Goal: Information Seeking & Learning: Learn about a topic

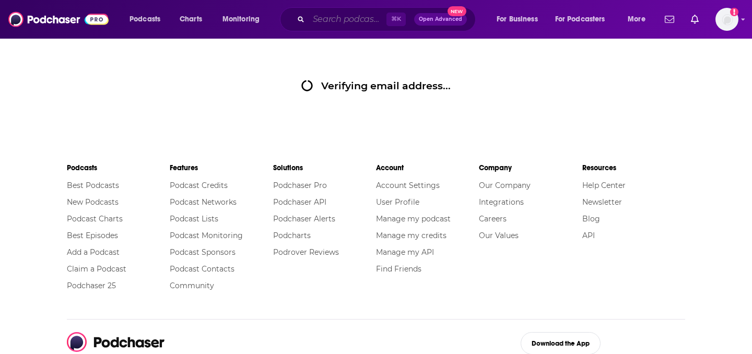
click at [336, 19] on input "Search podcasts, credits, & more..." at bounding box center [348, 19] width 78 height 17
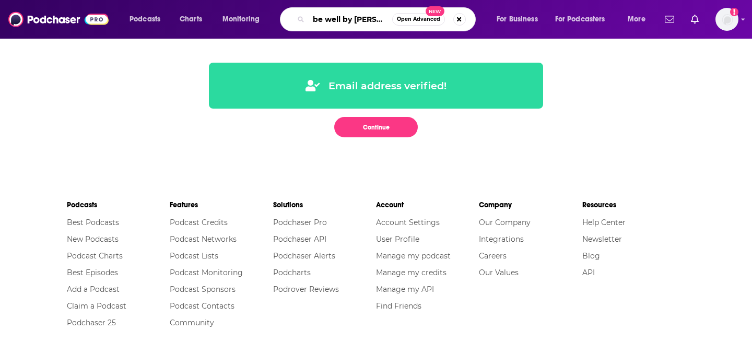
type input "be well by [PERSON_NAME]"
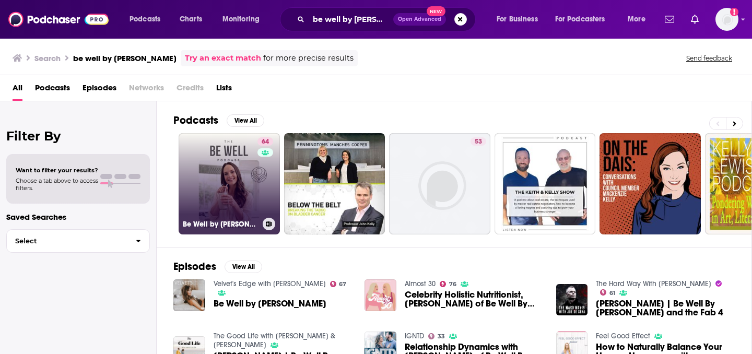
click at [248, 202] on link "64 Be Well by [PERSON_NAME]" at bounding box center [229, 183] width 101 height 101
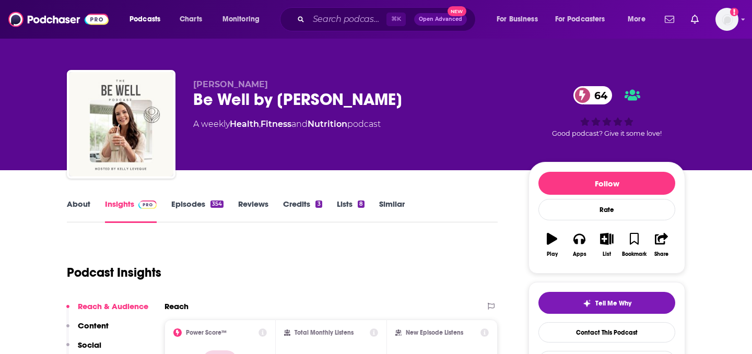
scroll to position [169, 0]
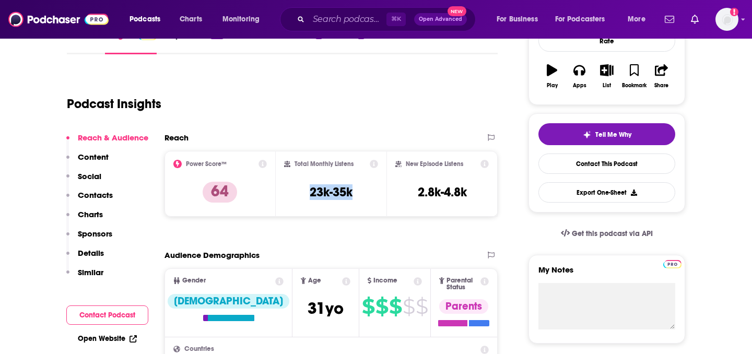
drag, startPoint x: 356, startPoint y: 195, endPoint x: 308, endPoint y: 194, distance: 48.1
click at [308, 194] on div "Total Monthly Listens 23k-35k" at bounding box center [331, 184] width 95 height 48
copy h3 "23k-35k"
